Goal: Transaction & Acquisition: Subscribe to service/newsletter

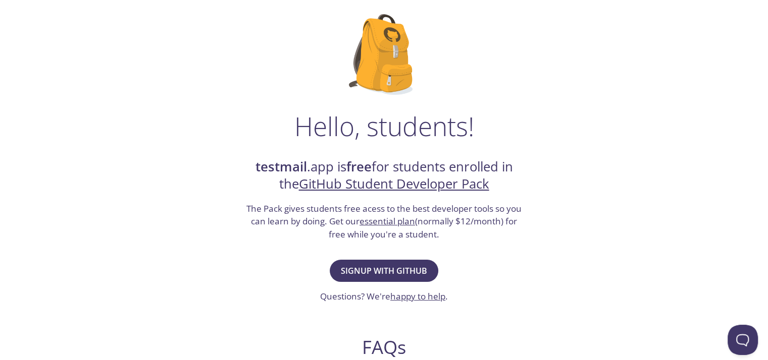
scroll to position [71, 0]
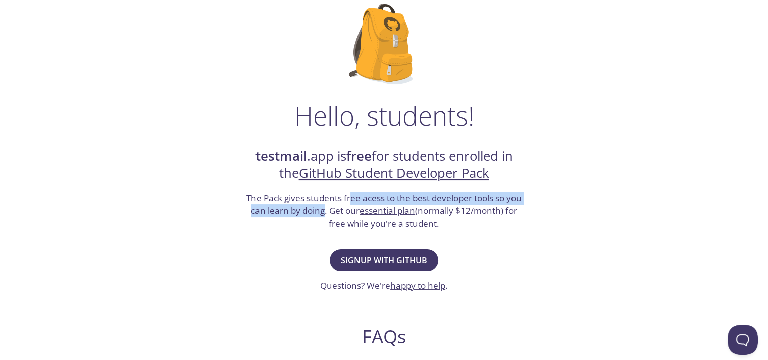
drag, startPoint x: 349, startPoint y: 196, endPoint x: 321, endPoint y: 205, distance: 29.7
click at [321, 205] on h3 "The Pack gives students free acess to the best developer tools so you can learn…" at bounding box center [384, 211] width 278 height 39
click at [401, 256] on span "Signup with GitHub" at bounding box center [384, 260] width 86 height 14
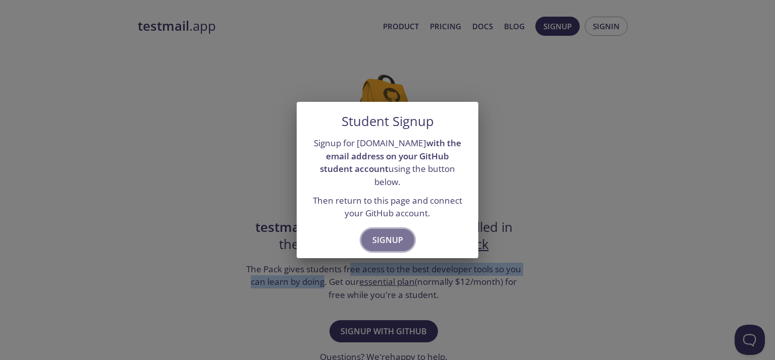
click at [403, 236] on button "Signup" at bounding box center [387, 240] width 53 height 22
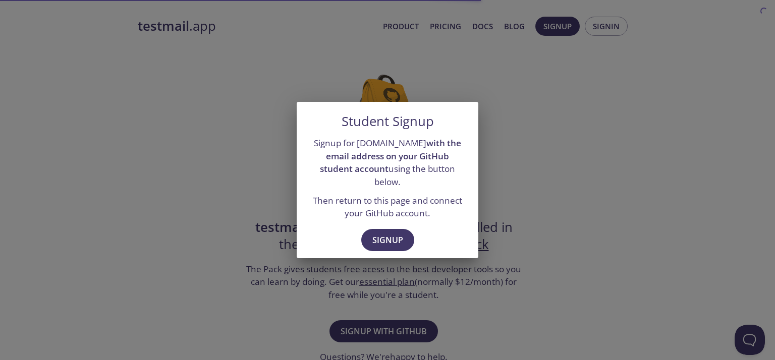
click at [602, 196] on div "Student Signup Signup for [DOMAIN_NAME] with the email address on your GitHub s…" at bounding box center [387, 180] width 775 height 360
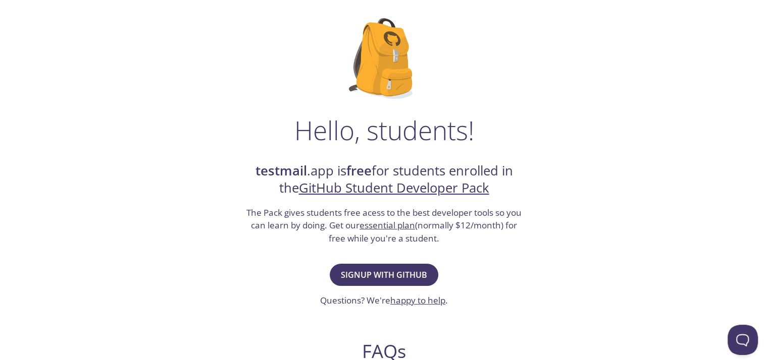
scroll to position [73, 0]
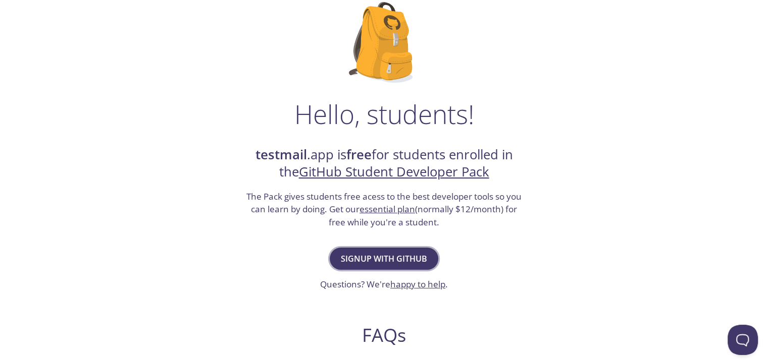
click at [418, 253] on span "Signup with GitHub" at bounding box center [384, 259] width 86 height 14
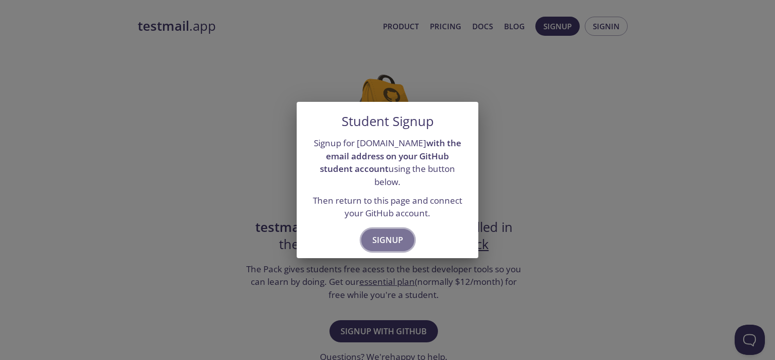
click at [382, 241] on button "Signup" at bounding box center [387, 240] width 53 height 22
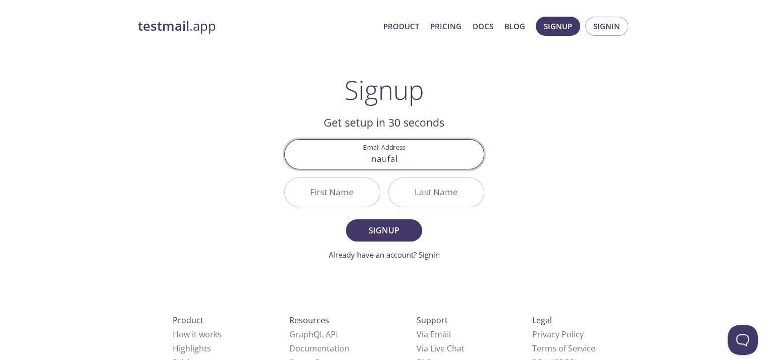
type input "[EMAIL_ADDRESS][DOMAIN_NAME]"
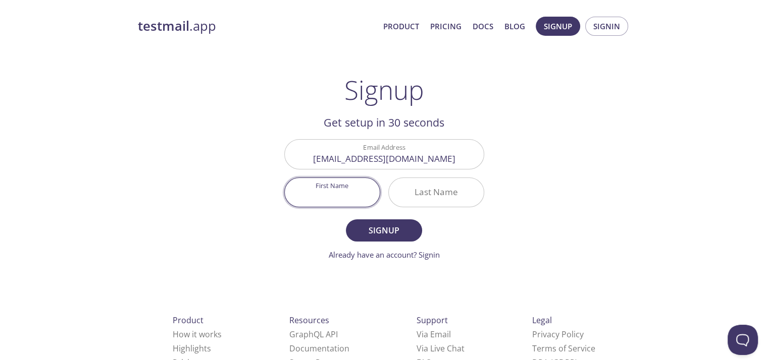
click at [317, 190] on input "First Name" at bounding box center [332, 192] width 95 height 29
type input "Naufal"
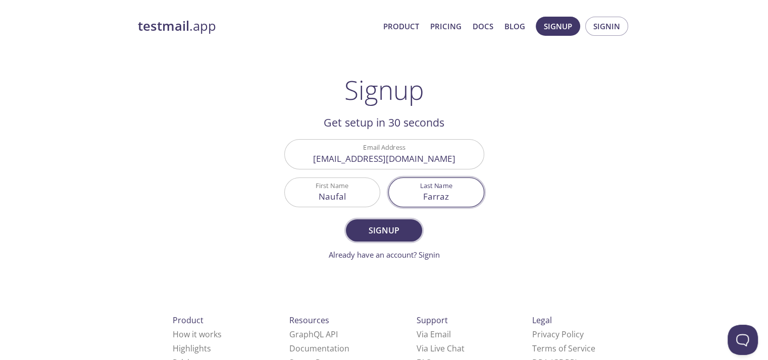
type input "Farraz"
click at [398, 228] on span "Signup" at bounding box center [384, 231] width 54 height 14
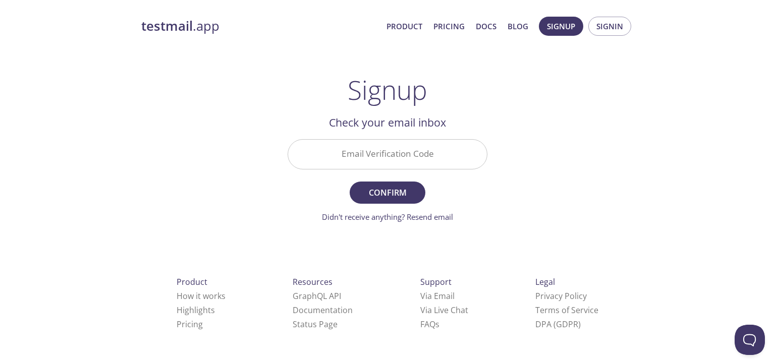
click at [426, 145] on input "Email Verification Code" at bounding box center [387, 154] width 199 height 29
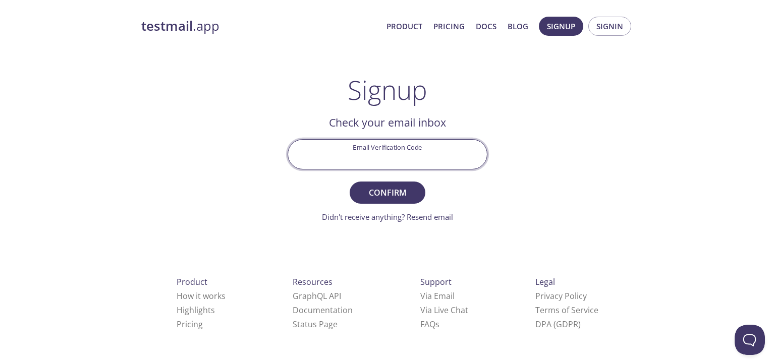
paste input "JBFWELF"
type input "JBFWELF"
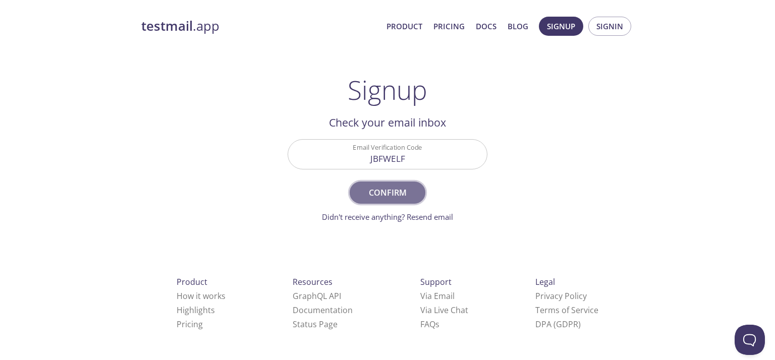
drag, startPoint x: 402, startPoint y: 188, endPoint x: 536, endPoint y: 174, distance: 134.5
click at [402, 188] on span "Confirm" at bounding box center [388, 193] width 54 height 14
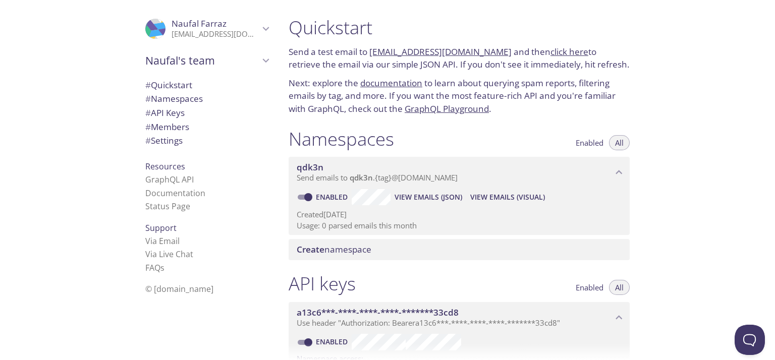
click at [373, 254] on span "Create namespace" at bounding box center [461, 249] width 329 height 11
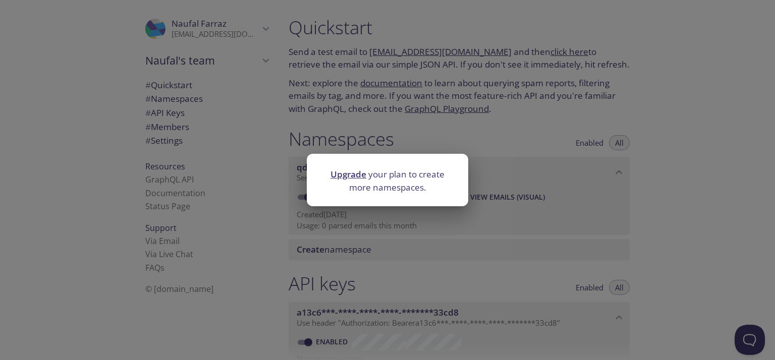
click at [682, 161] on div "Upgrade your plan to create more namespaces." at bounding box center [387, 180] width 775 height 360
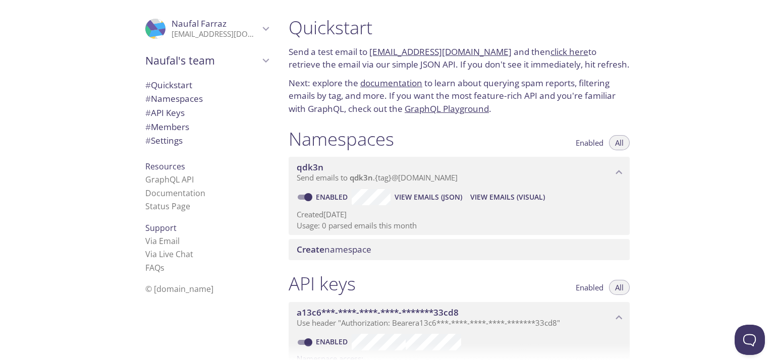
click at [452, 54] on link "[EMAIL_ADDRESS][DOMAIN_NAME]" at bounding box center [440, 52] width 142 height 12
